Goal: Browse casually: Explore the website without a specific task or goal

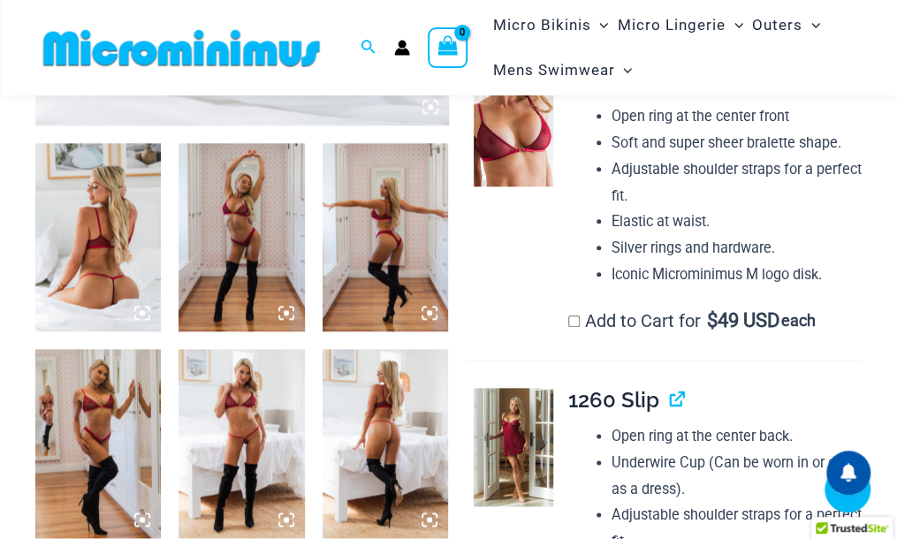
scroll to position [604, 0]
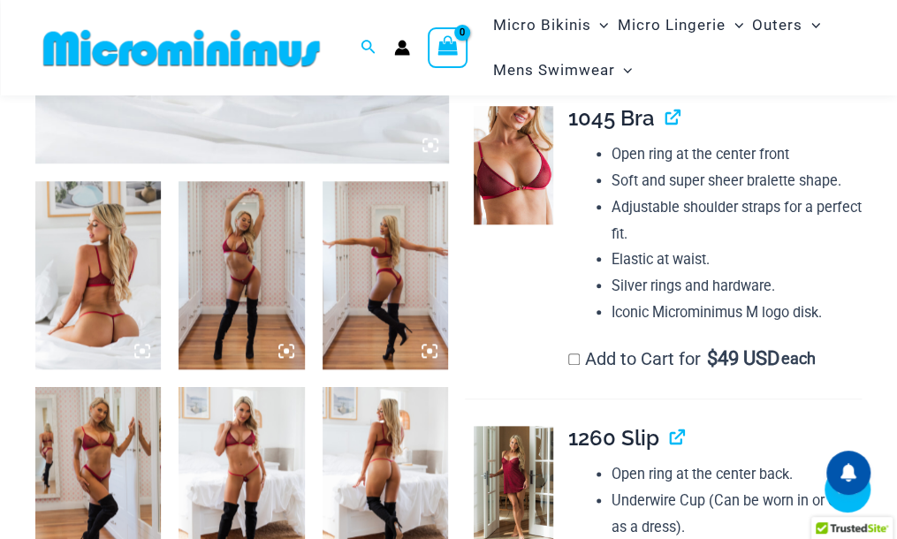
click at [242, 262] on img at bounding box center [241, 275] width 125 height 189
click at [237, 231] on img at bounding box center [241, 275] width 125 height 189
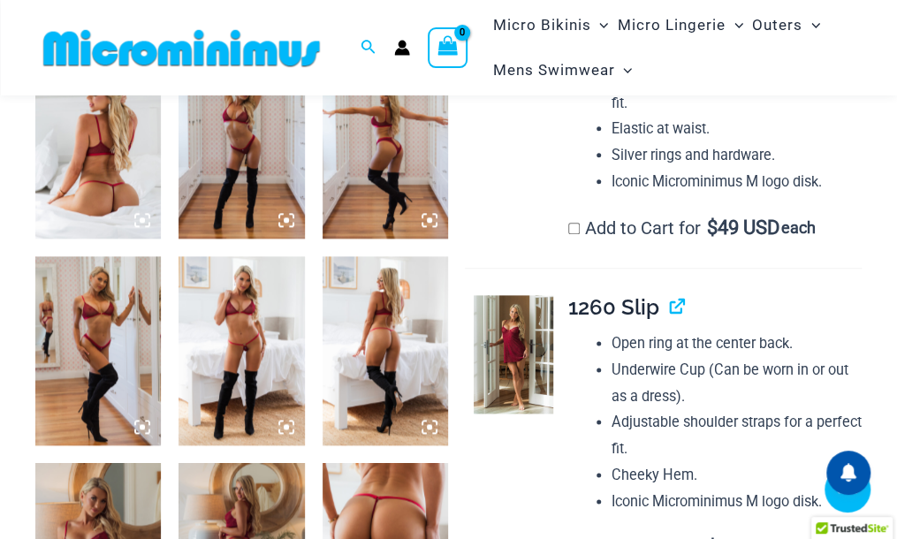
scroll to position [781, 0]
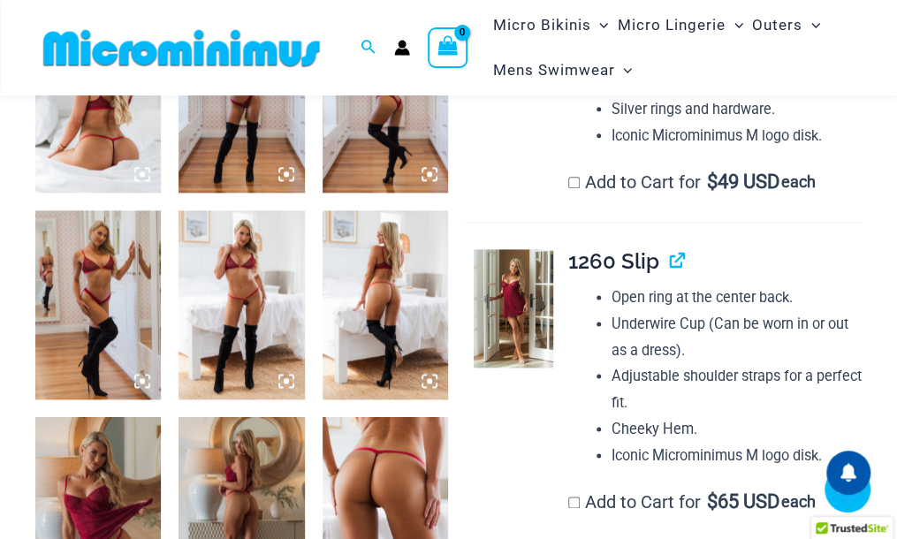
click at [270, 121] on img at bounding box center [241, 98] width 125 height 189
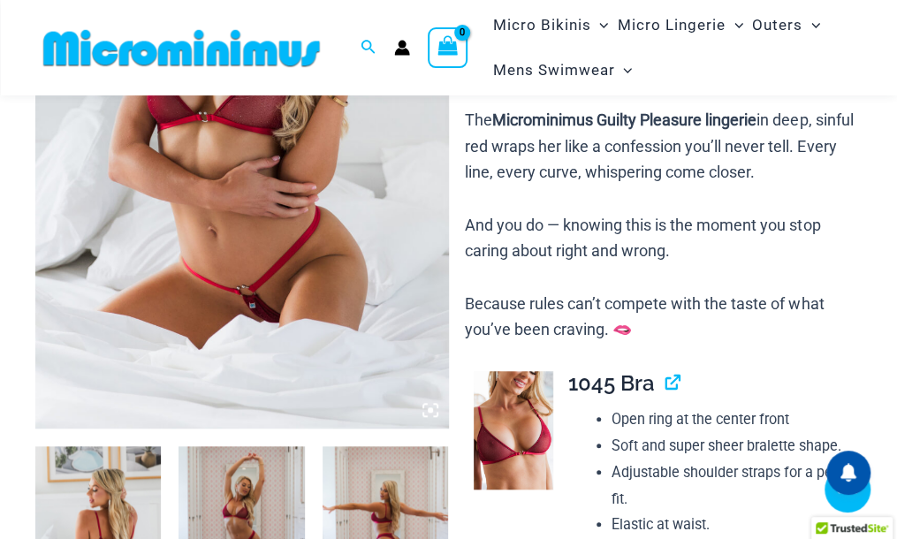
scroll to position [163, 0]
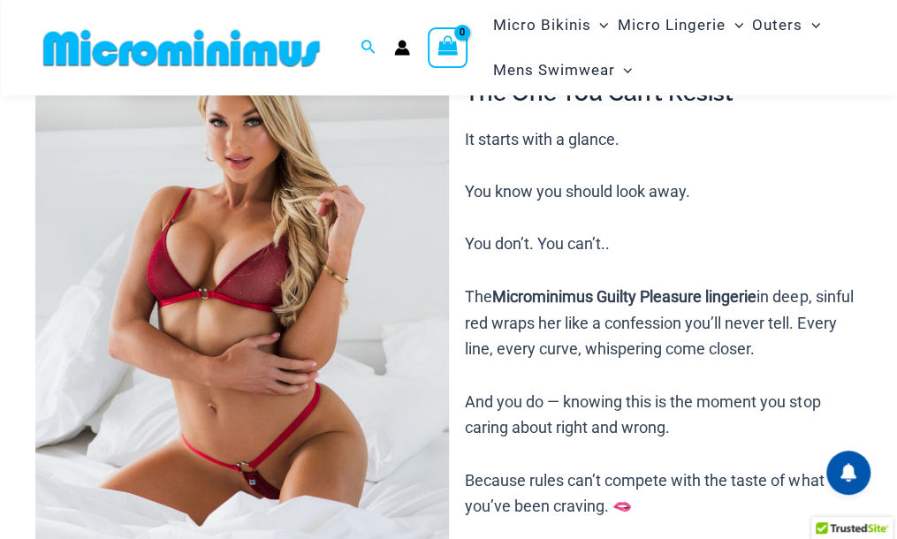
click at [265, 227] on img at bounding box center [242, 294] width 414 height 619
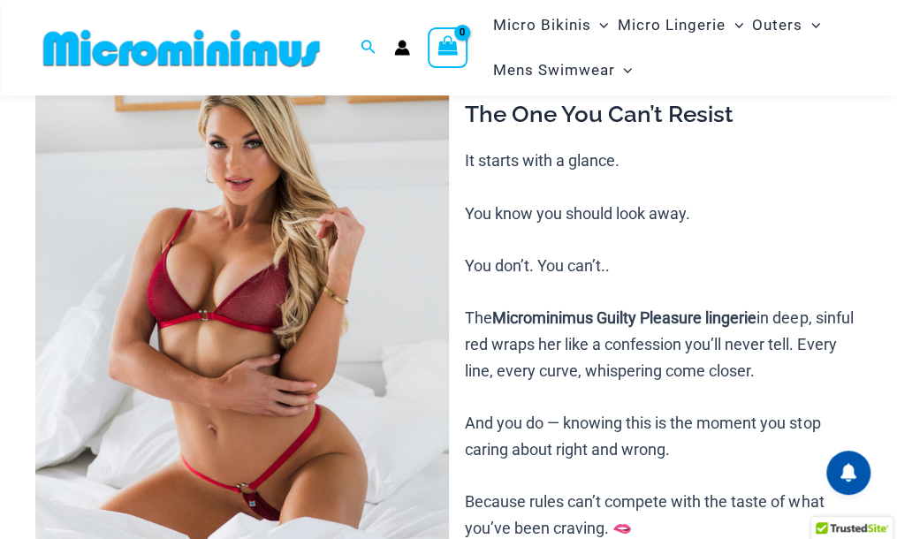
scroll to position [253, 0]
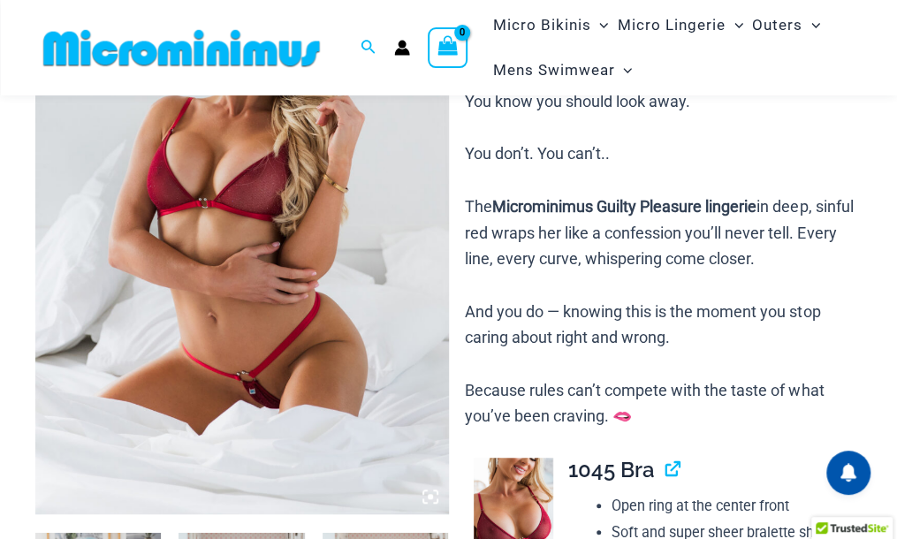
click at [279, 218] on img at bounding box center [242, 204] width 414 height 619
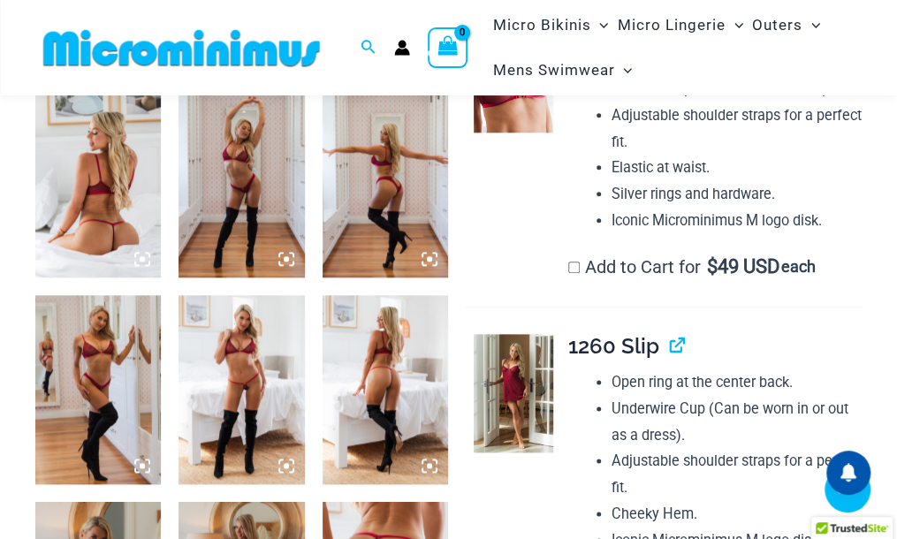
scroll to position [783, 0]
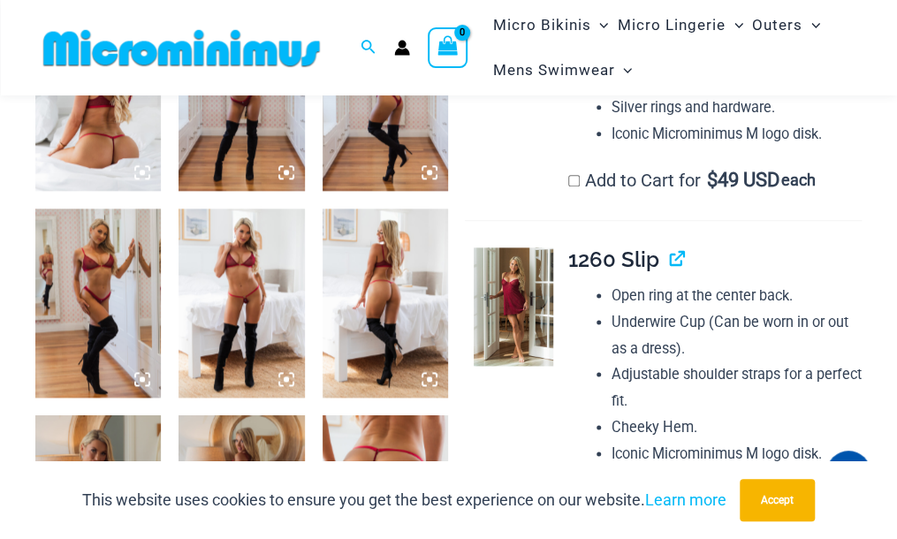
click at [242, 288] on img at bounding box center [241, 303] width 125 height 189
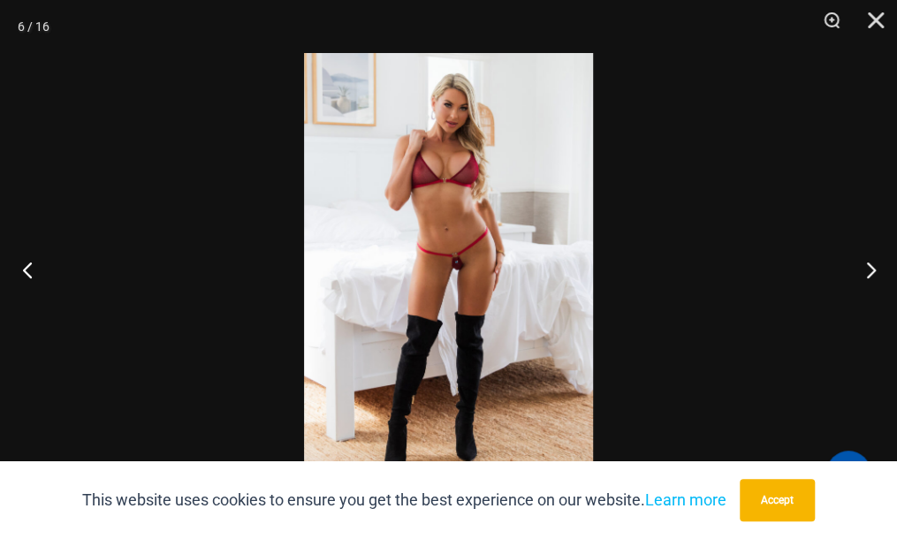
click at [27, 270] on button "Previous" at bounding box center [33, 269] width 66 height 88
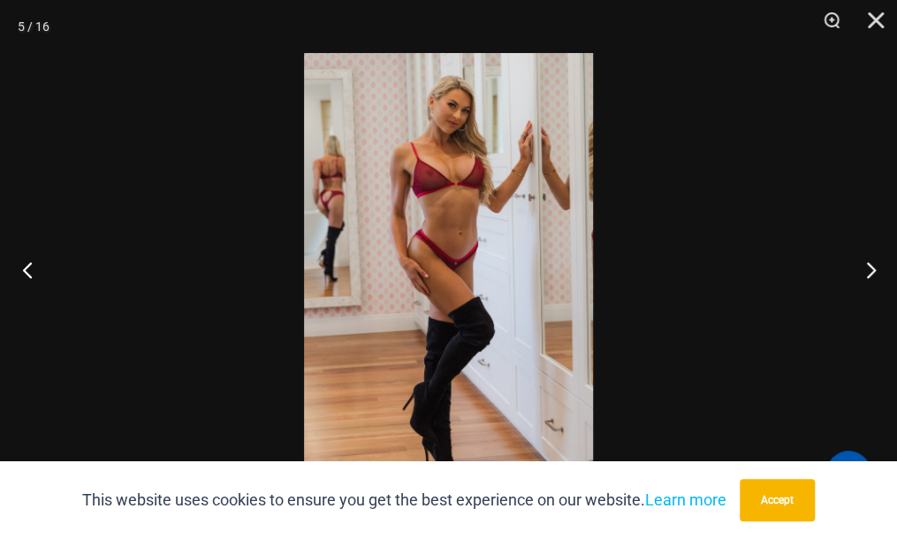
click at [27, 270] on button "Previous" at bounding box center [33, 269] width 66 height 88
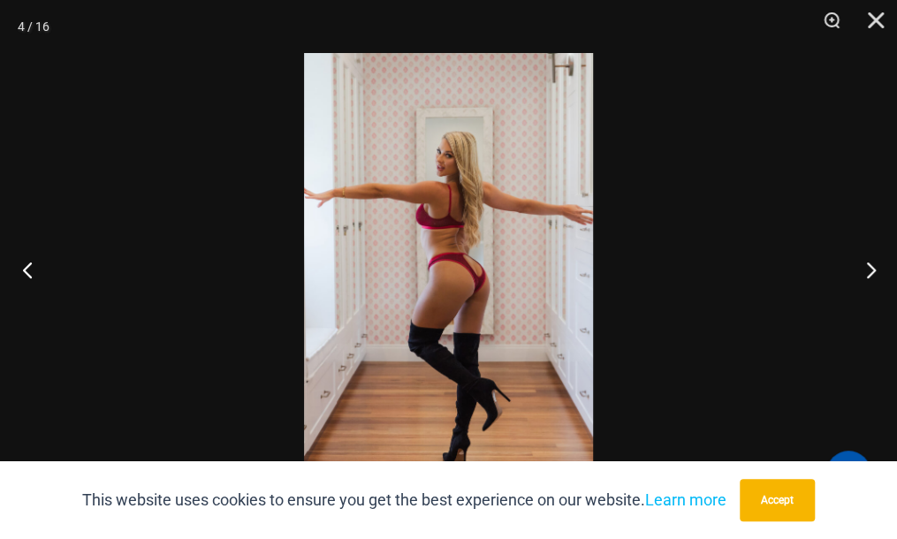
click at [27, 270] on button "Previous" at bounding box center [33, 269] width 66 height 88
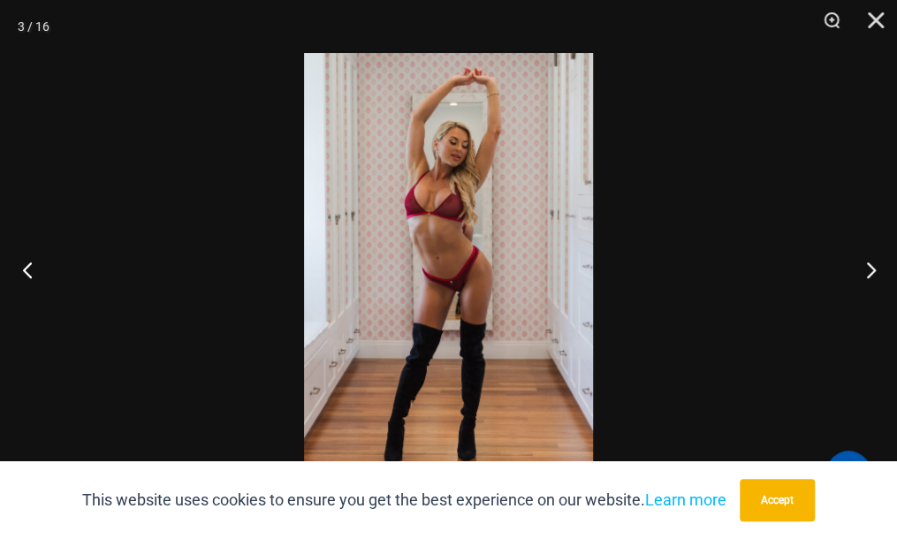
click at [27, 270] on button "Previous" at bounding box center [33, 269] width 66 height 88
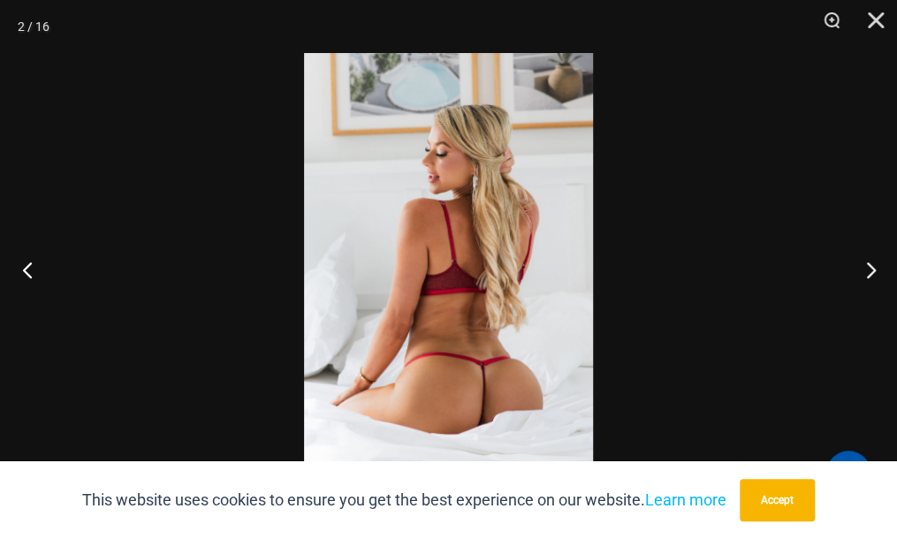
click at [27, 270] on button "Previous" at bounding box center [33, 269] width 66 height 88
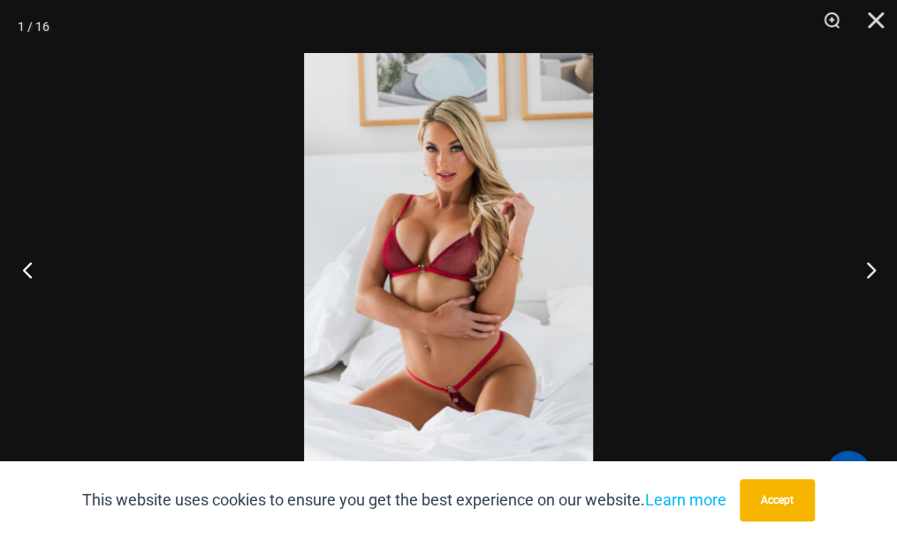
click at [27, 270] on button "Previous" at bounding box center [33, 269] width 66 height 88
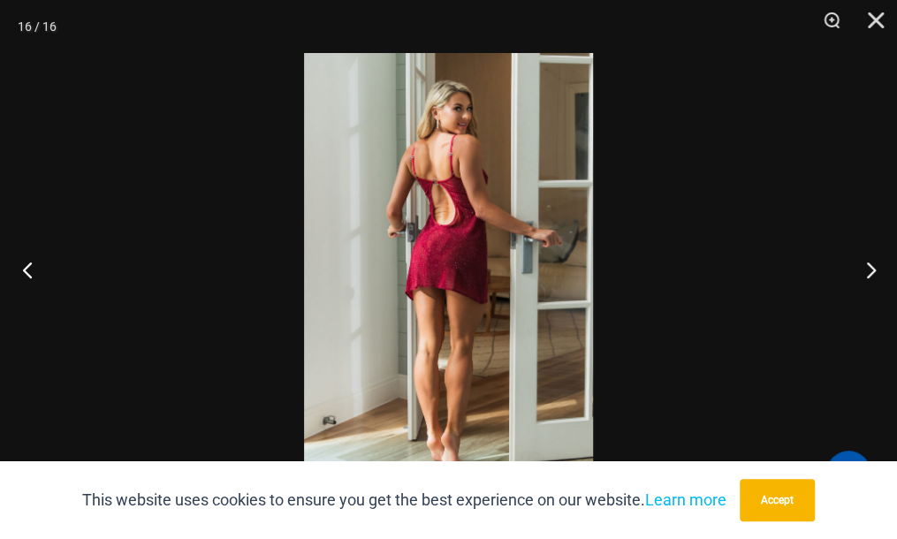
click at [27, 270] on button "Previous" at bounding box center [33, 269] width 66 height 88
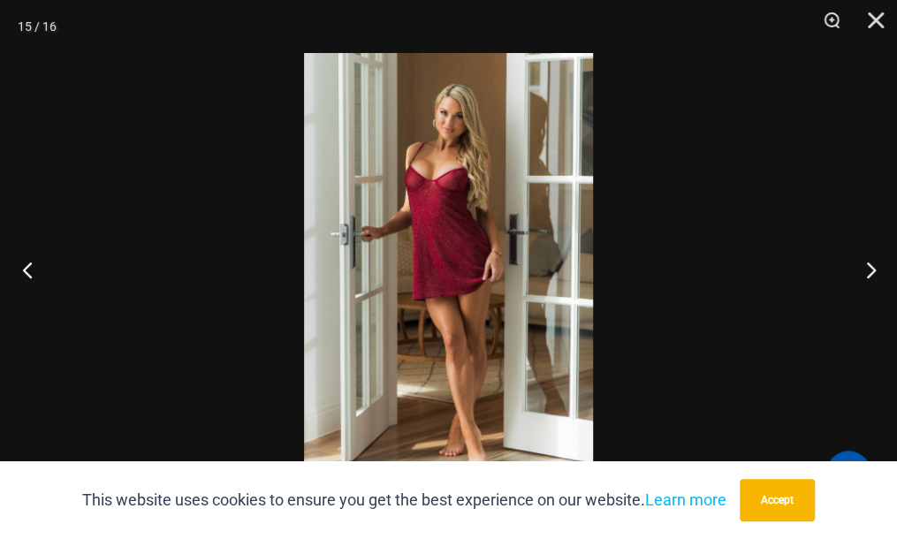
click at [27, 270] on button "Previous" at bounding box center [33, 269] width 66 height 88
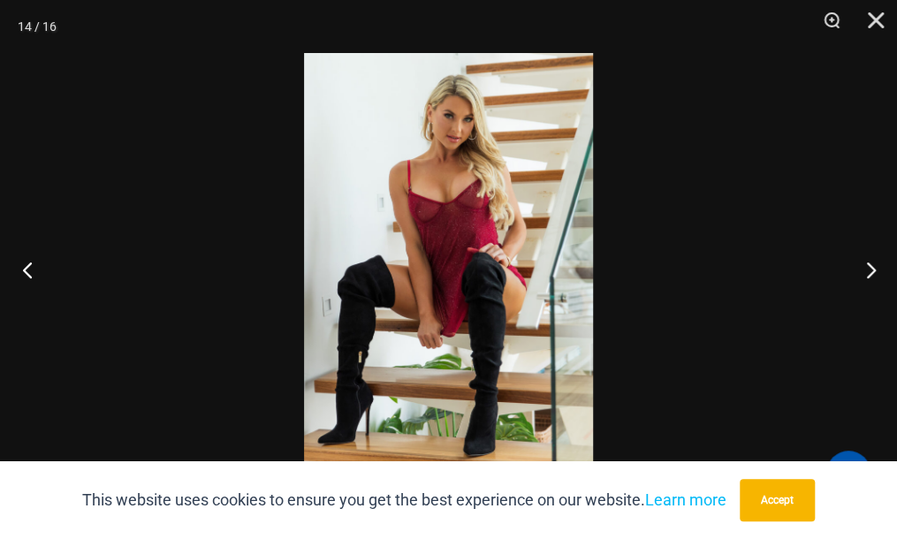
click at [27, 270] on button "Previous" at bounding box center [33, 269] width 66 height 88
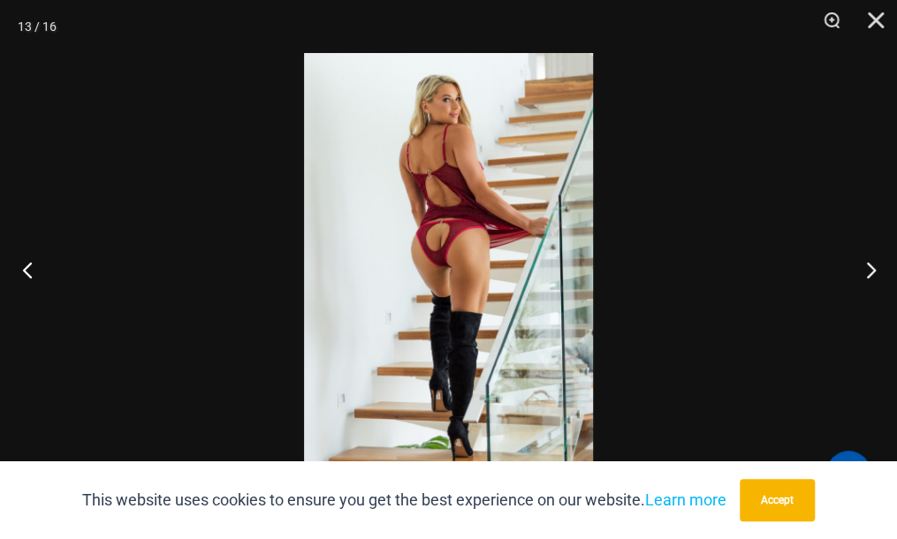
click at [27, 270] on button "Previous" at bounding box center [33, 269] width 66 height 88
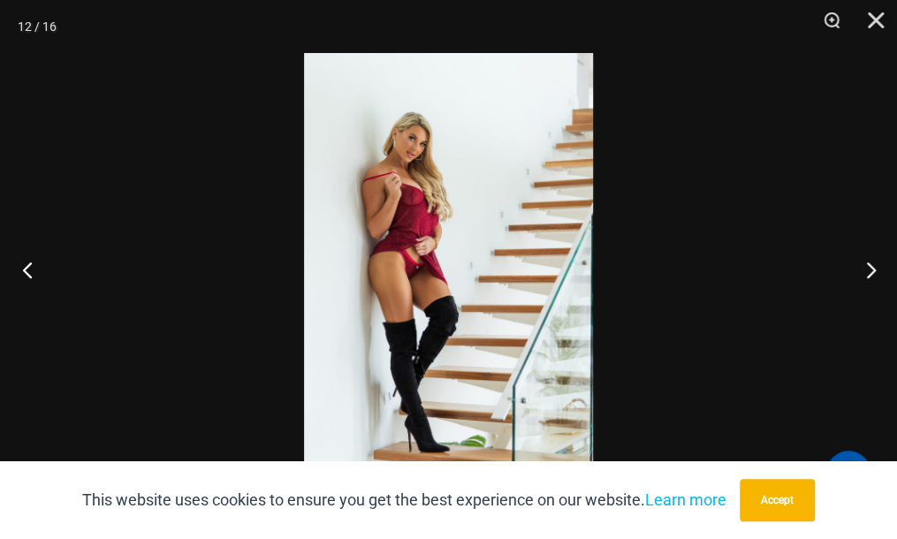
click at [27, 270] on button "Previous" at bounding box center [33, 269] width 66 height 88
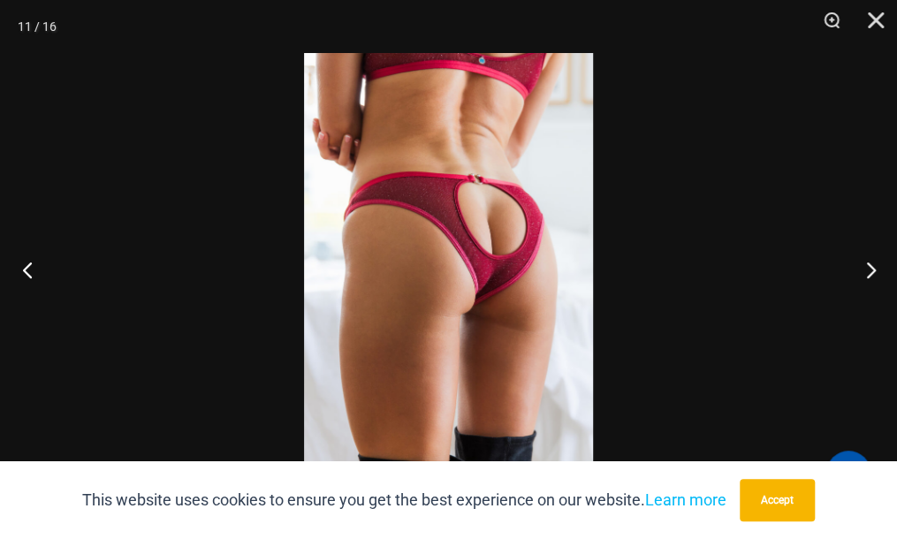
click at [28, 269] on button "Previous" at bounding box center [33, 269] width 66 height 88
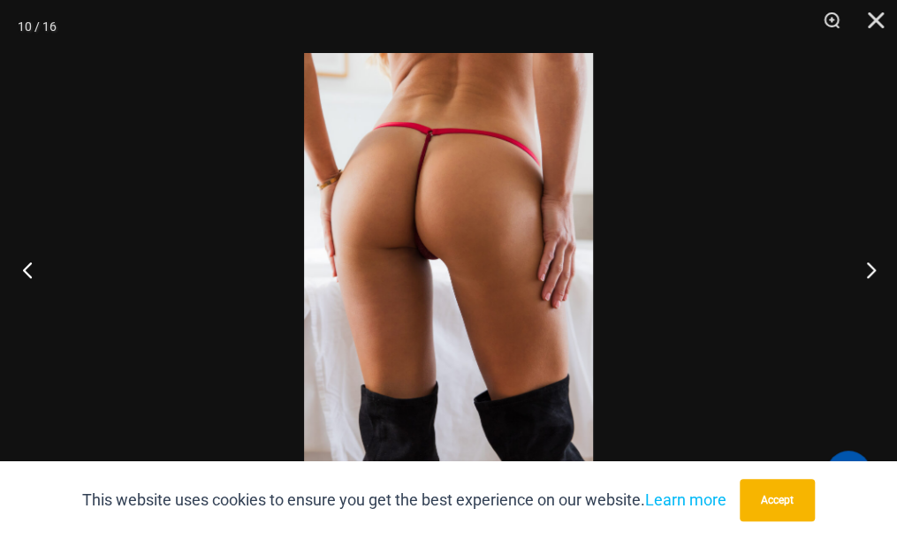
click at [28, 269] on button "Previous" at bounding box center [33, 269] width 66 height 88
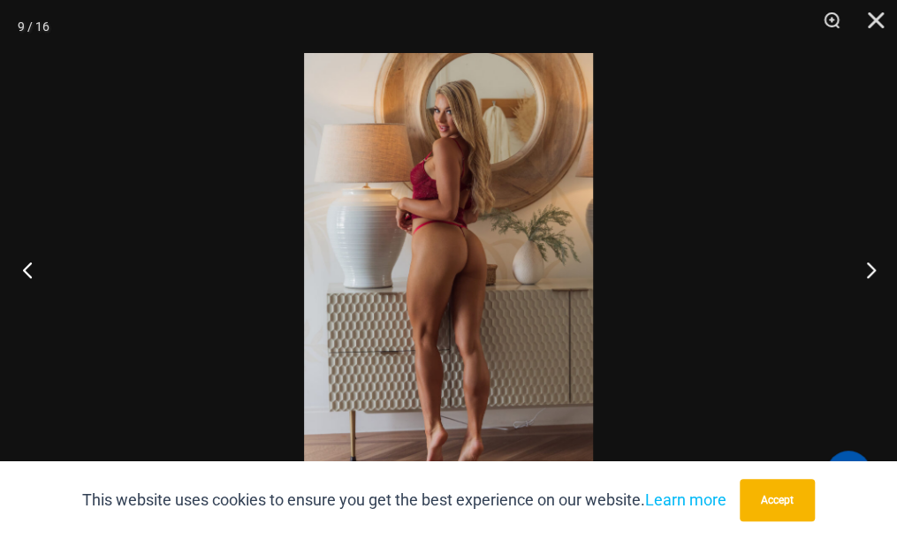
click at [28, 269] on button "Previous" at bounding box center [33, 269] width 66 height 88
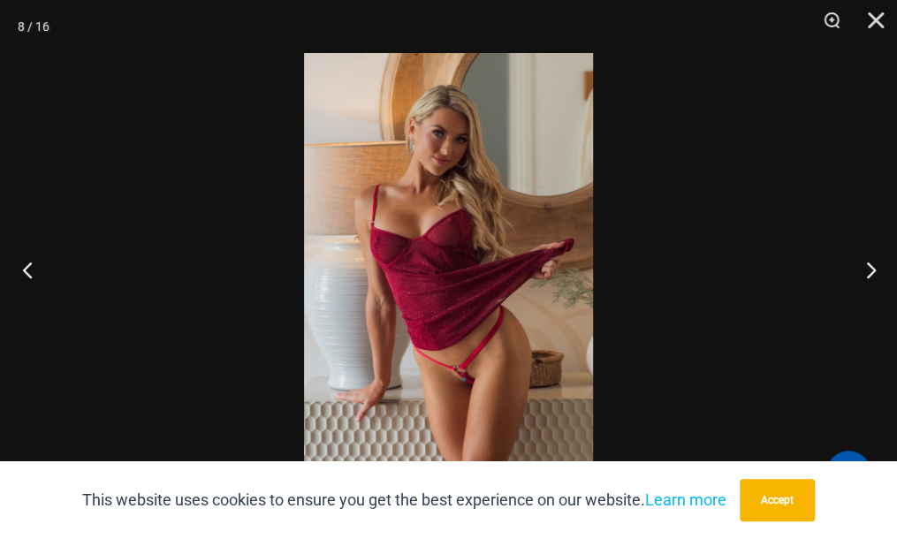
click at [28, 269] on button "Previous" at bounding box center [33, 269] width 66 height 88
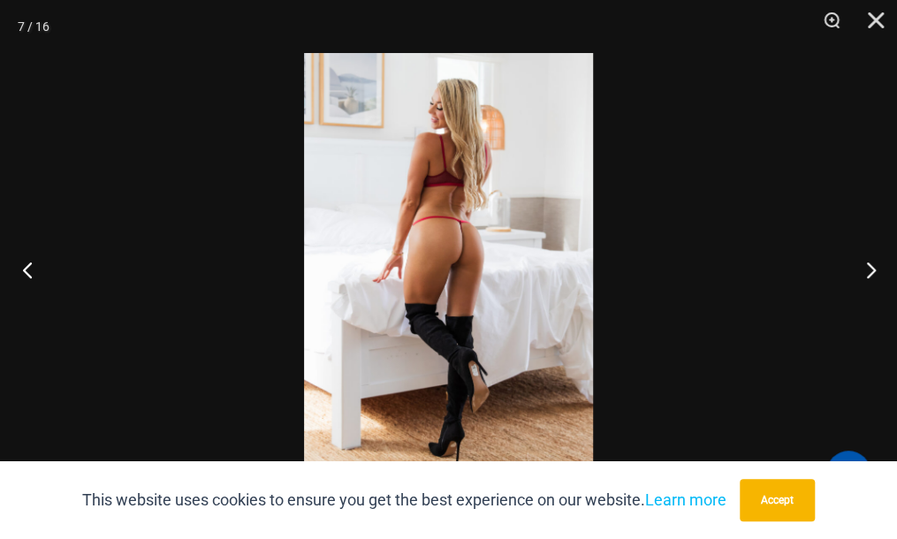
click at [28, 269] on button "Previous" at bounding box center [33, 269] width 66 height 88
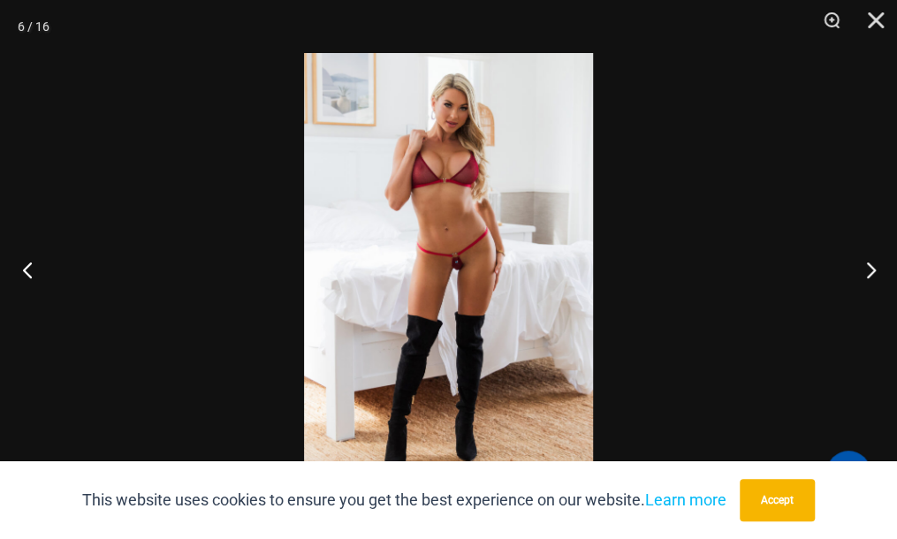
click at [28, 269] on button "Previous" at bounding box center [33, 269] width 66 height 88
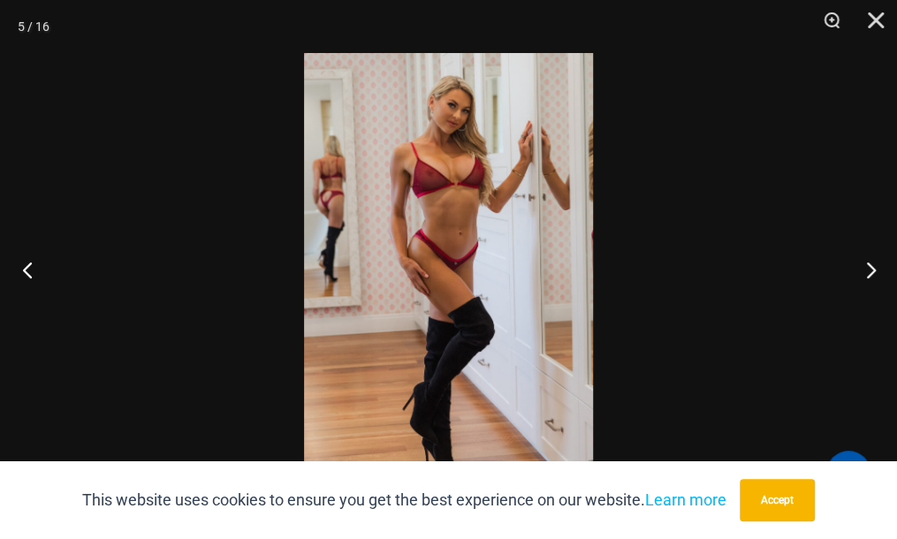
click at [28, 269] on button "Previous" at bounding box center [33, 269] width 66 height 88
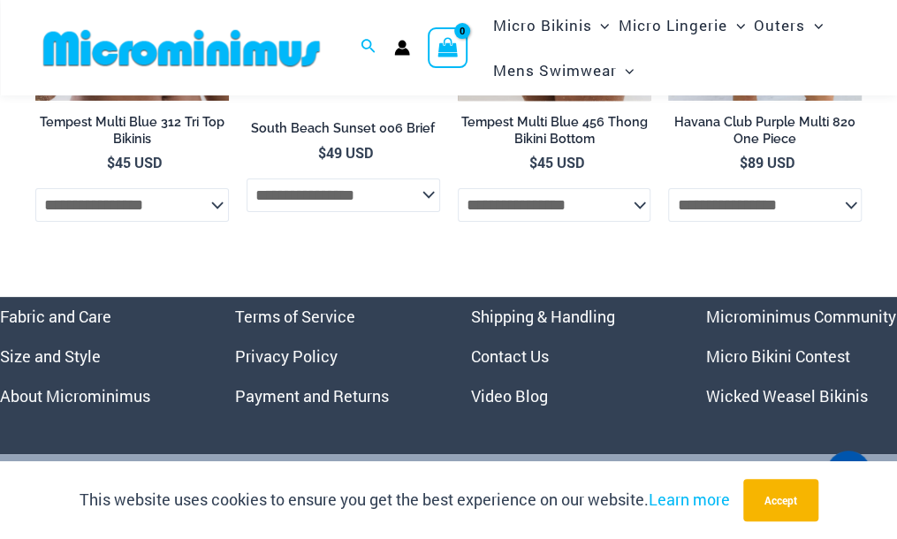
scroll to position [5634, 0]
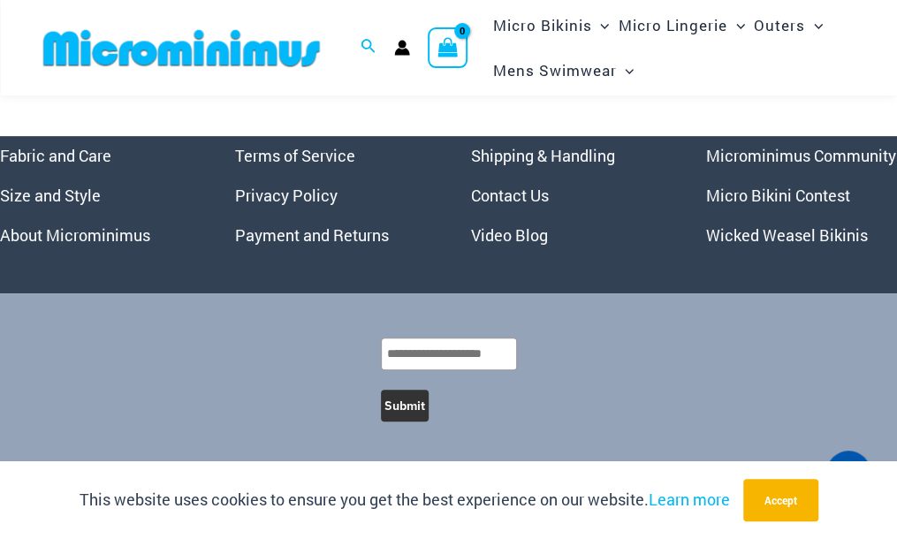
click at [752, 162] on link "Microminimus Community" at bounding box center [801, 155] width 190 height 21
click at [848, 156] on link "Microminimus Community" at bounding box center [801, 155] width 190 height 21
